Goal: Information Seeking & Learning: Learn about a topic

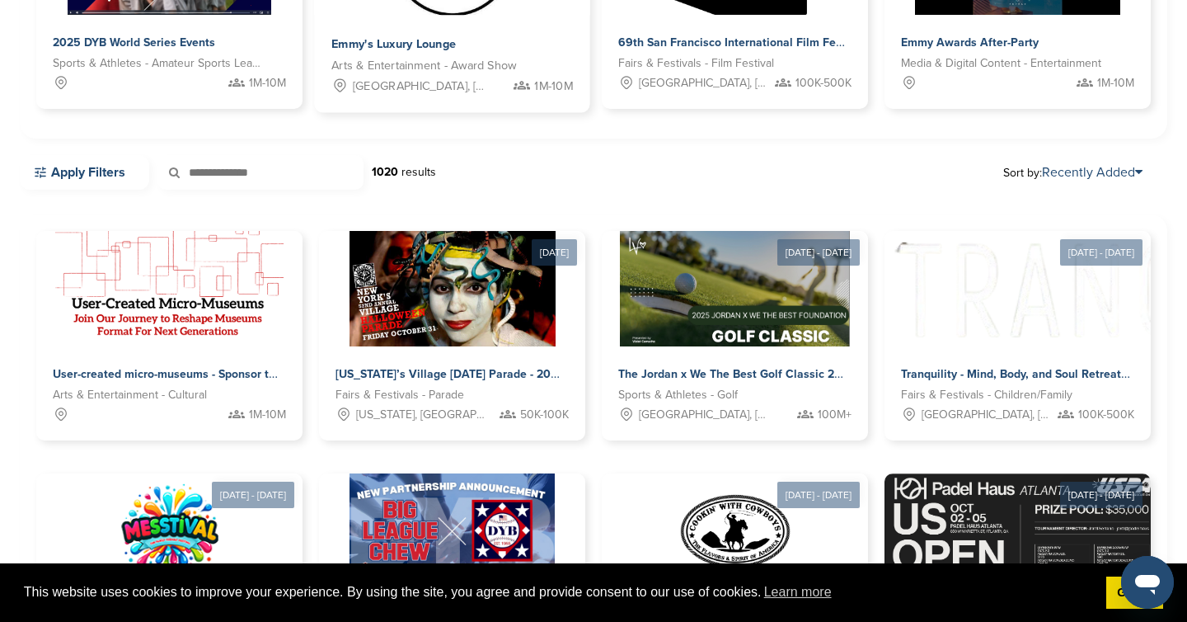
scroll to position [167, 0]
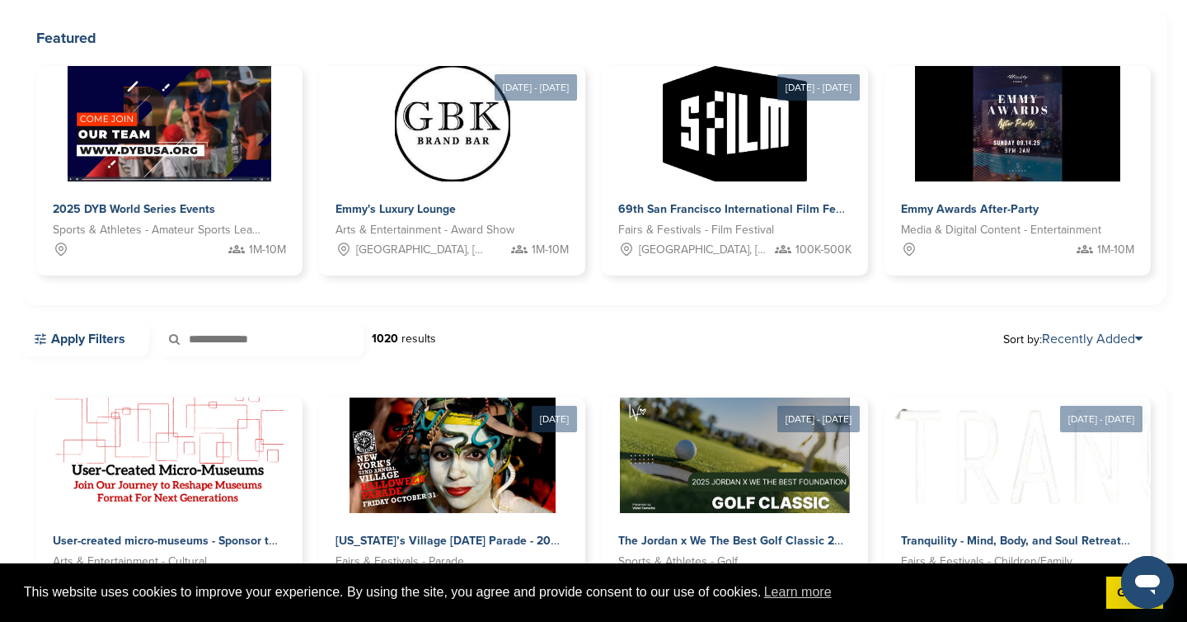
click at [244, 342] on input "text" at bounding box center [261, 339] width 206 height 35
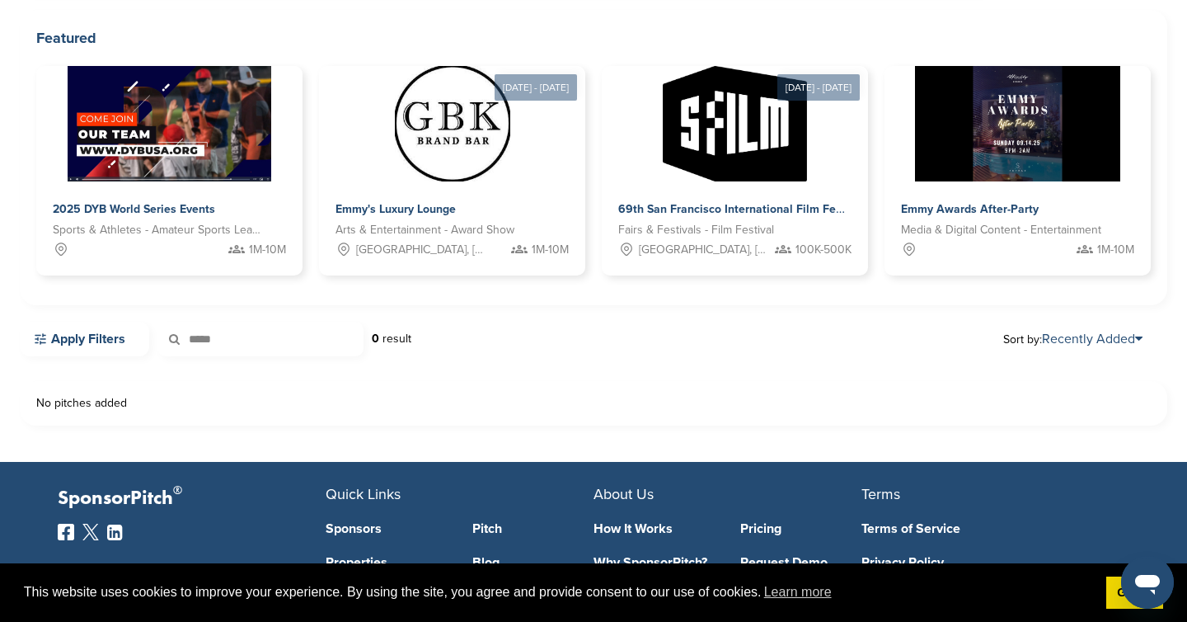
click at [209, 338] on icon at bounding box center [186, 339] width 56 height 35
click at [218, 341] on input "*****" at bounding box center [261, 339] width 206 height 35
type input "****"
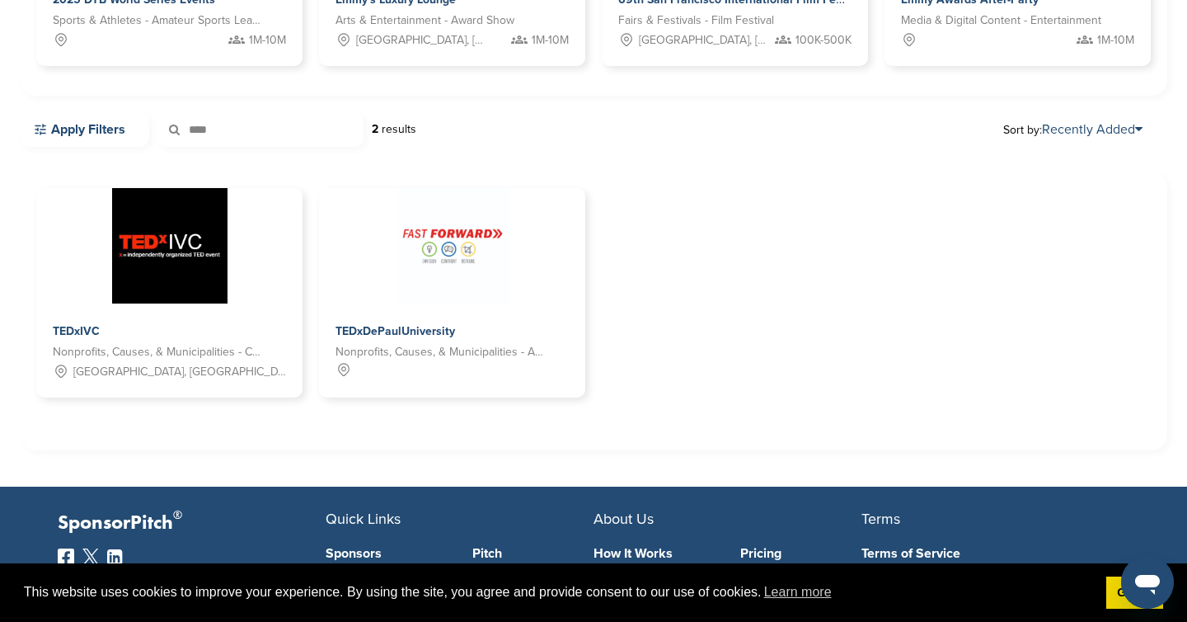
scroll to position [379, 0]
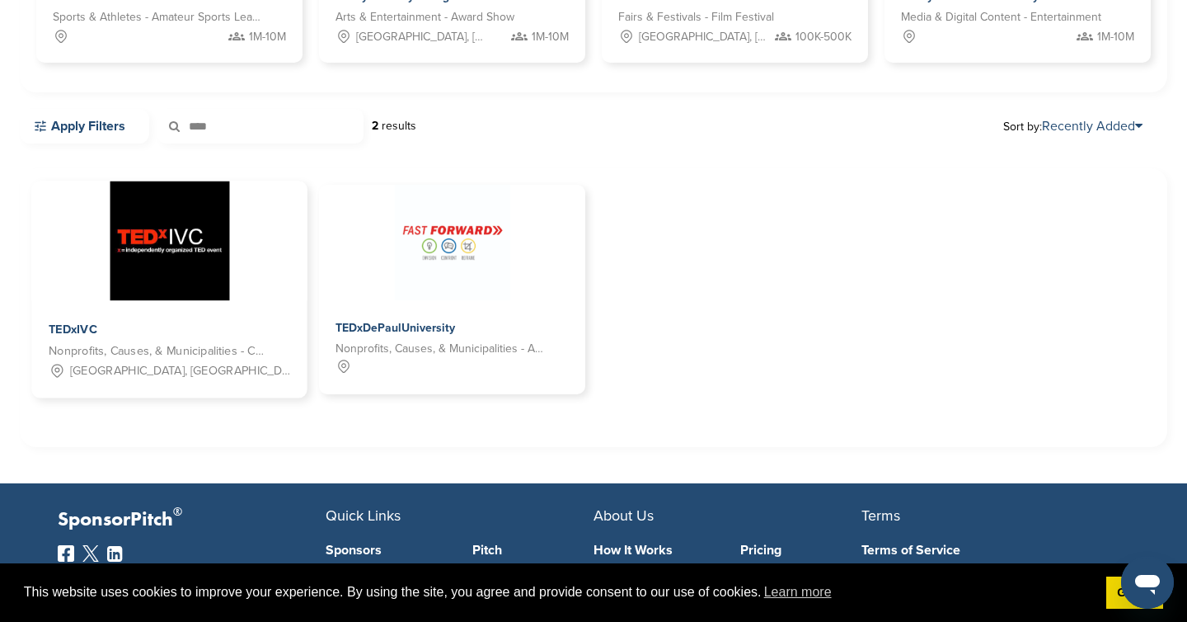
click at [196, 266] on img at bounding box center [170, 241] width 120 height 120
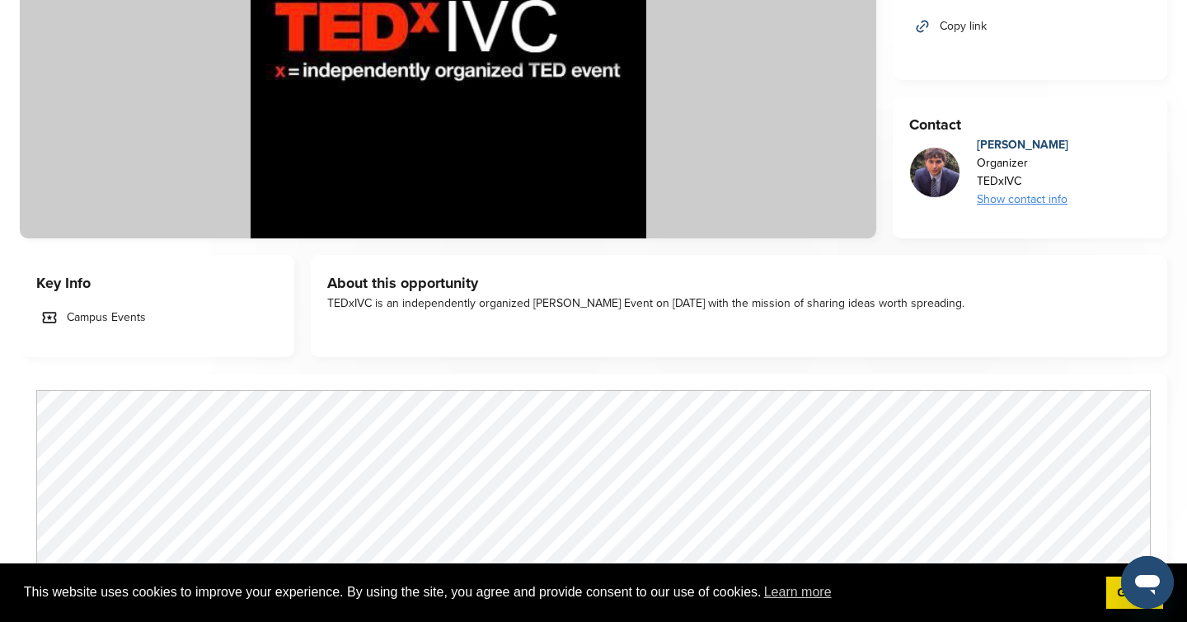
scroll to position [681, 0]
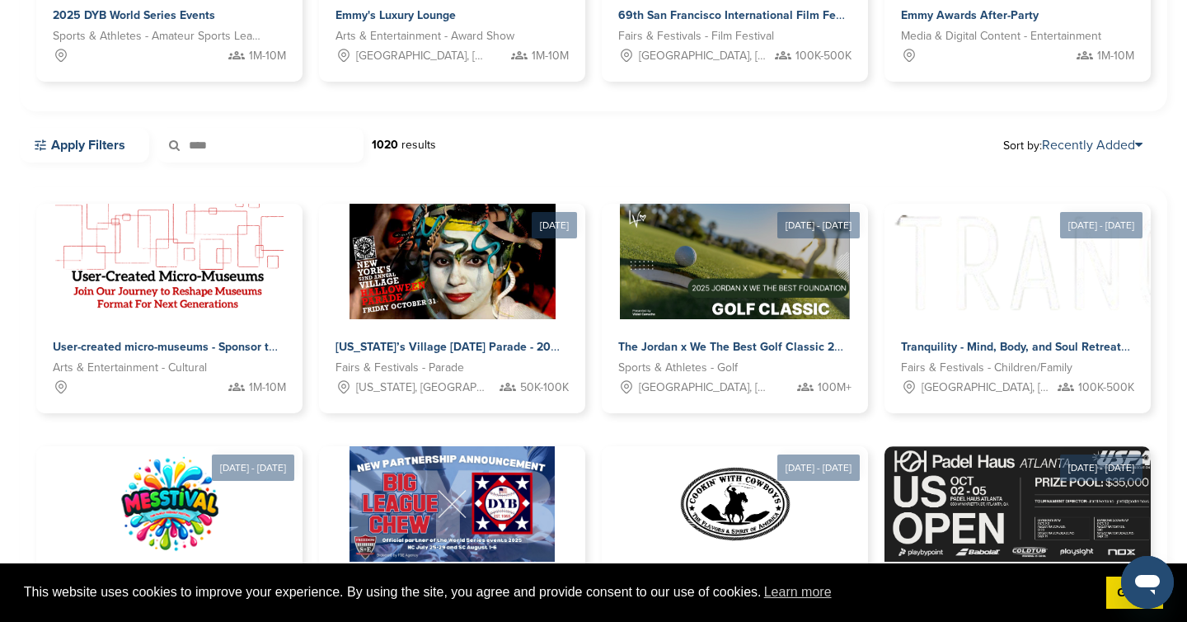
scroll to position [233, 0]
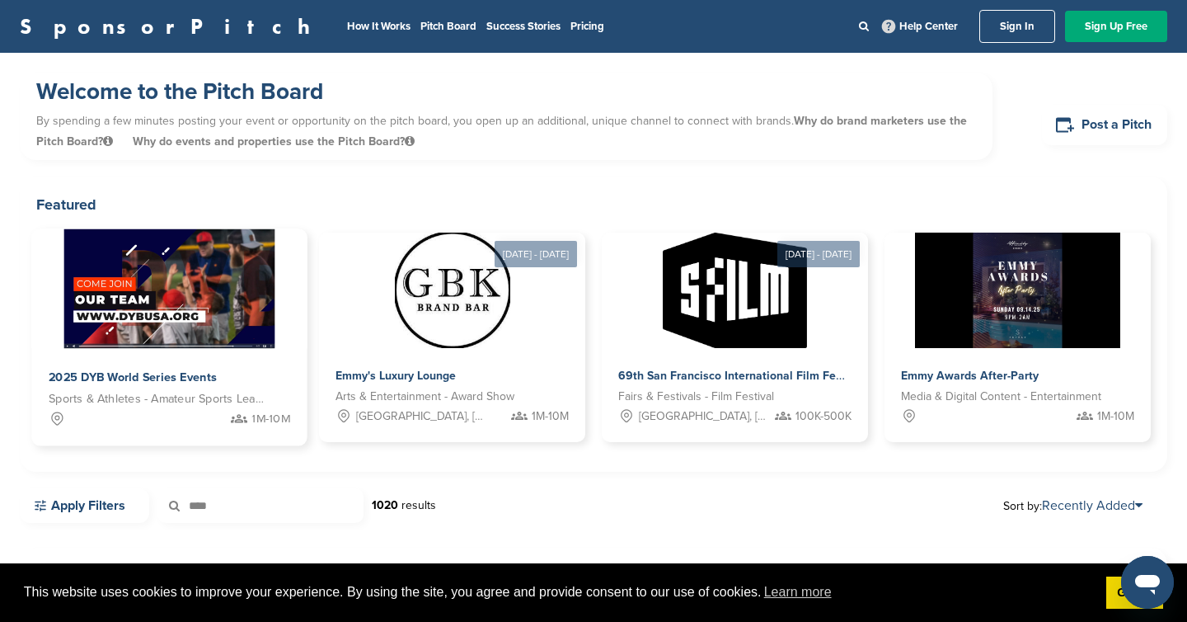
click at [219, 329] on img at bounding box center [169, 289] width 210 height 120
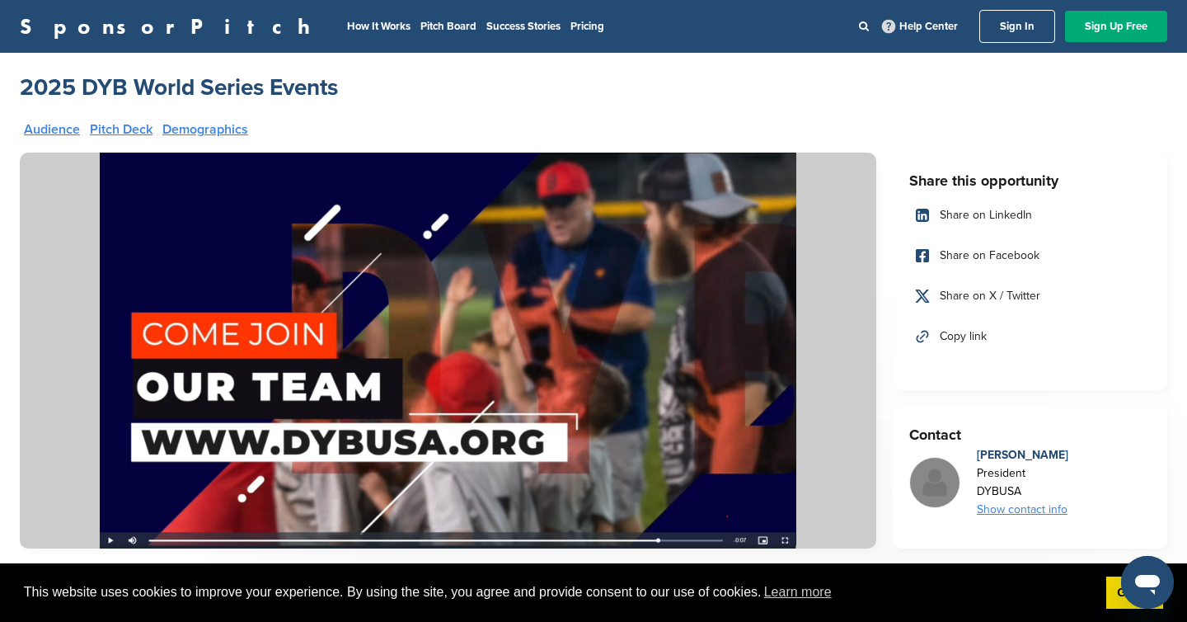
click at [110, 540] on img at bounding box center [448, 351] width 857 height 396
click at [475, 296] on img at bounding box center [448, 351] width 857 height 396
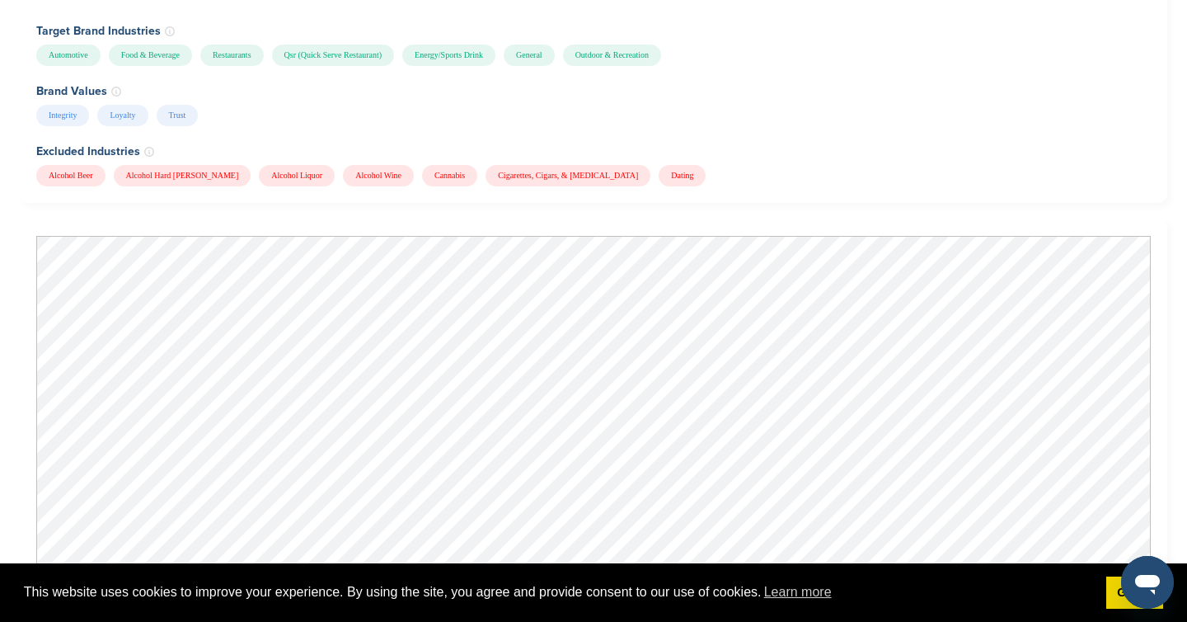
scroll to position [1519, 0]
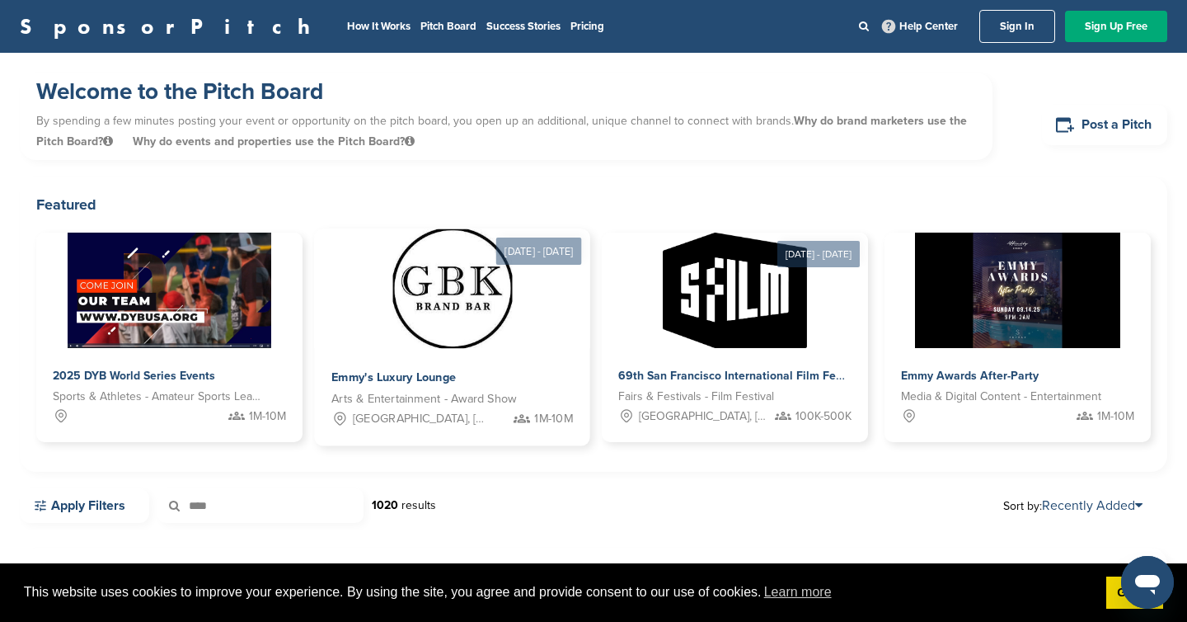
click at [433, 308] on img at bounding box center [453, 289] width 120 height 120
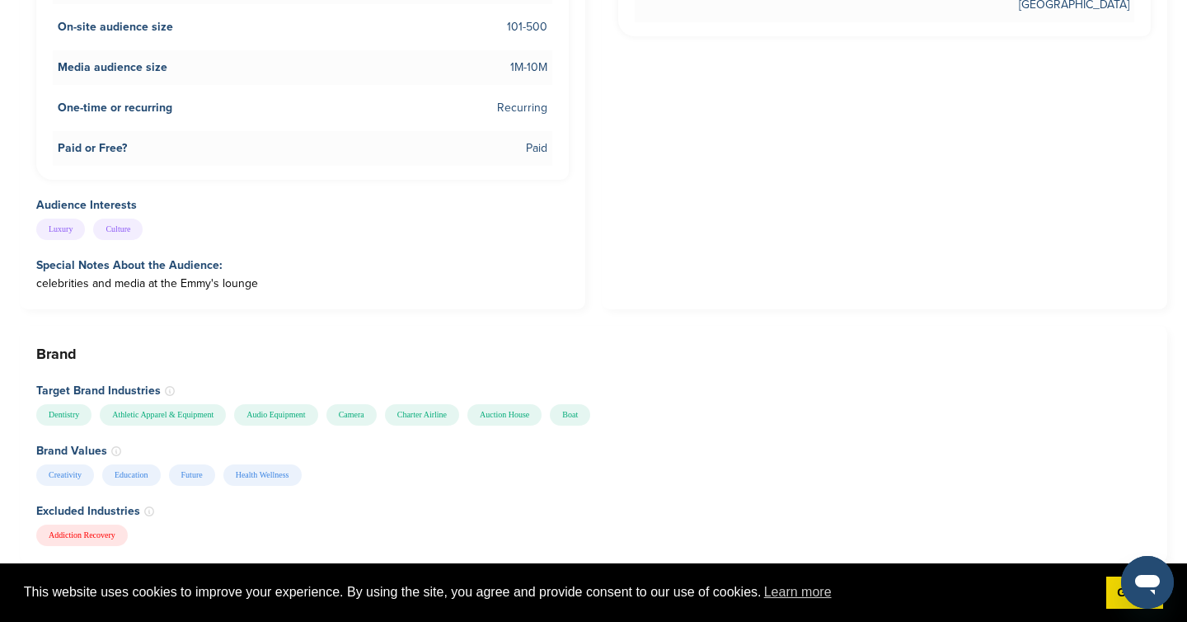
scroll to position [1469, 0]
